Goal: Check status: Check status

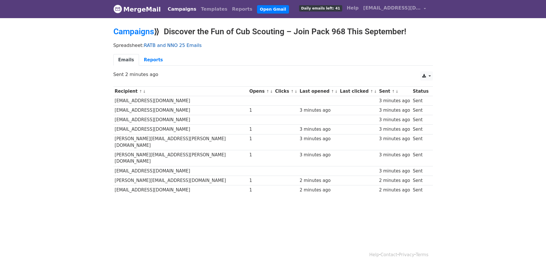
click at [153, 46] on link "RATB and NNO 25 Emails" at bounding box center [173, 45] width 58 height 5
click at [139, 31] on link "Campaigns" at bounding box center [134, 32] width 41 height 10
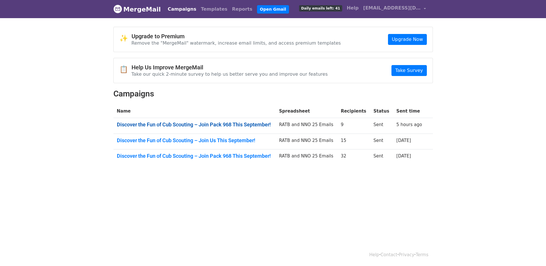
click at [166, 124] on link "Discover the Fun of Cub Scouting – Join Pack 968 This September!" at bounding box center [195, 125] width 156 height 6
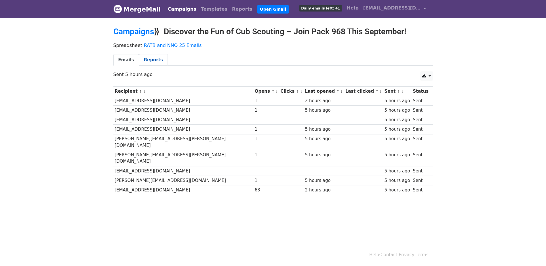
click at [149, 55] on link "Reports" at bounding box center [153, 60] width 29 height 12
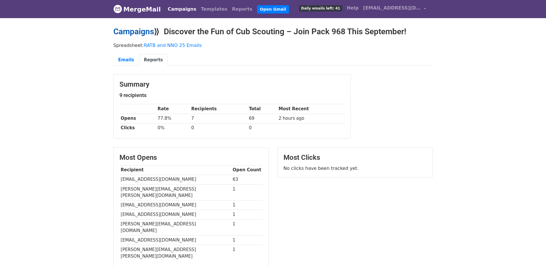
click at [122, 31] on link "Campaigns" at bounding box center [134, 32] width 41 height 10
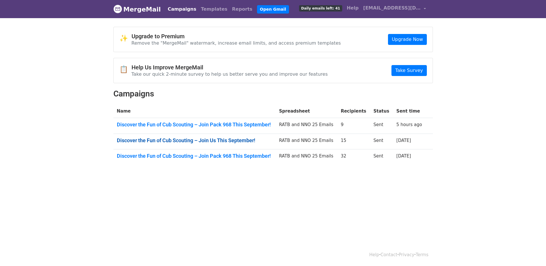
click at [129, 142] on link "Discover the Fun of Cub Scouting – Join Us This September!" at bounding box center [195, 140] width 156 height 6
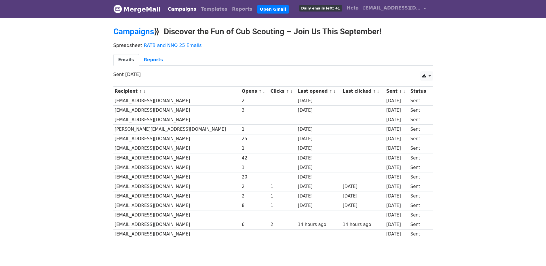
scroll to position [24, 0]
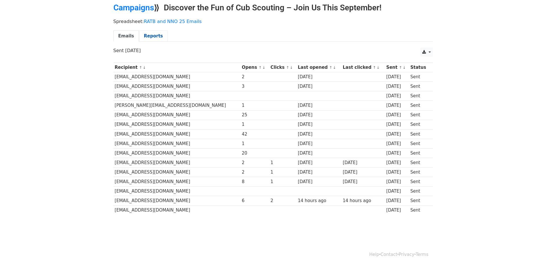
click at [141, 33] on link "Reports" at bounding box center [153, 36] width 29 height 12
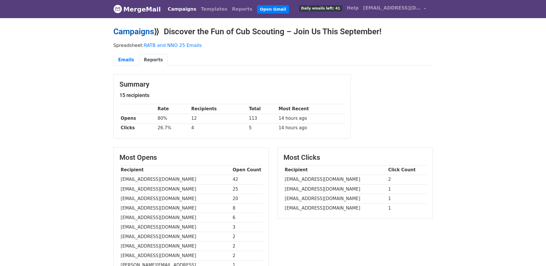
click at [123, 30] on link "Campaigns" at bounding box center [134, 32] width 41 height 10
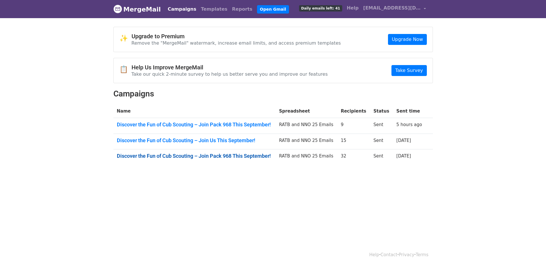
click at [133, 156] on link "Discover the Fun of Cub Scouting – Join Pack 968 This September!" at bounding box center [195, 156] width 156 height 6
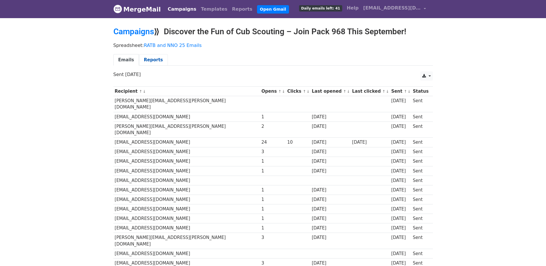
click at [150, 61] on link "Reports" at bounding box center [153, 60] width 29 height 12
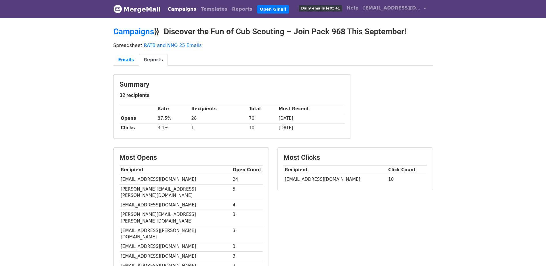
click at [136, 37] on div "Campaigns ⟫ Discover the Fun of Cub Scouting – Join Pack 968 This September!" at bounding box center [273, 33] width 328 height 13
click at [138, 32] on link "Campaigns" at bounding box center [134, 32] width 41 height 10
